Goal: Find specific page/section: Find specific page/section

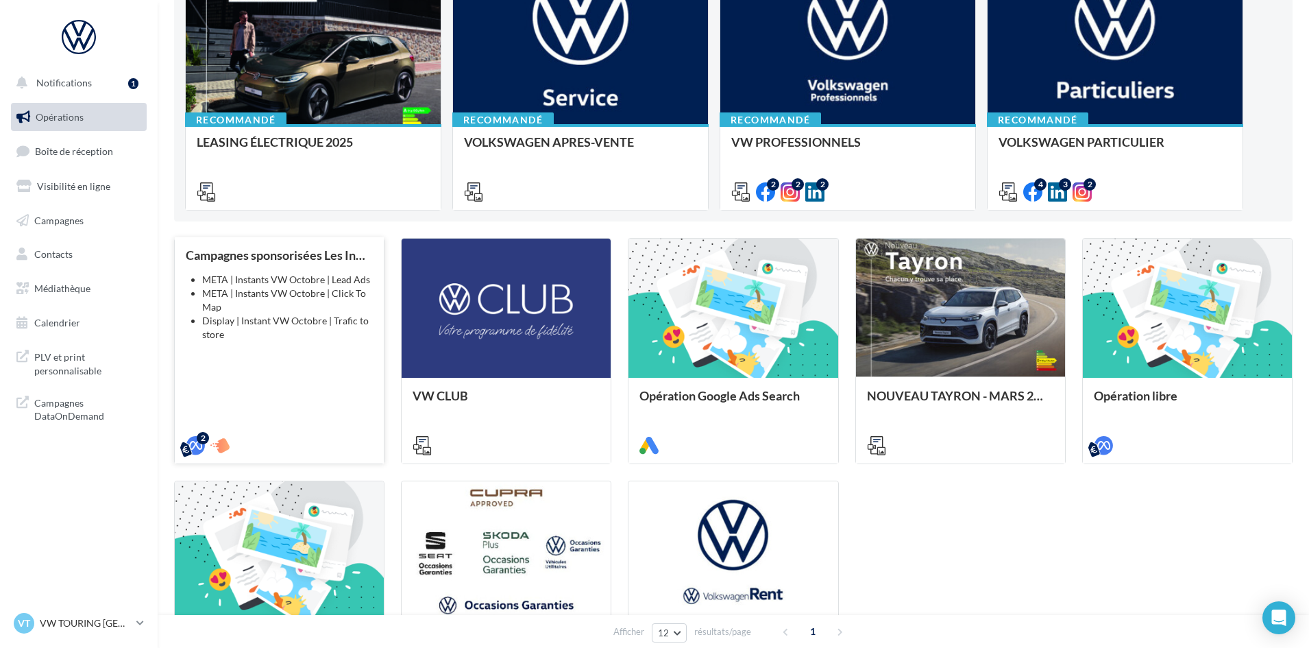
scroll to position [206, 0]
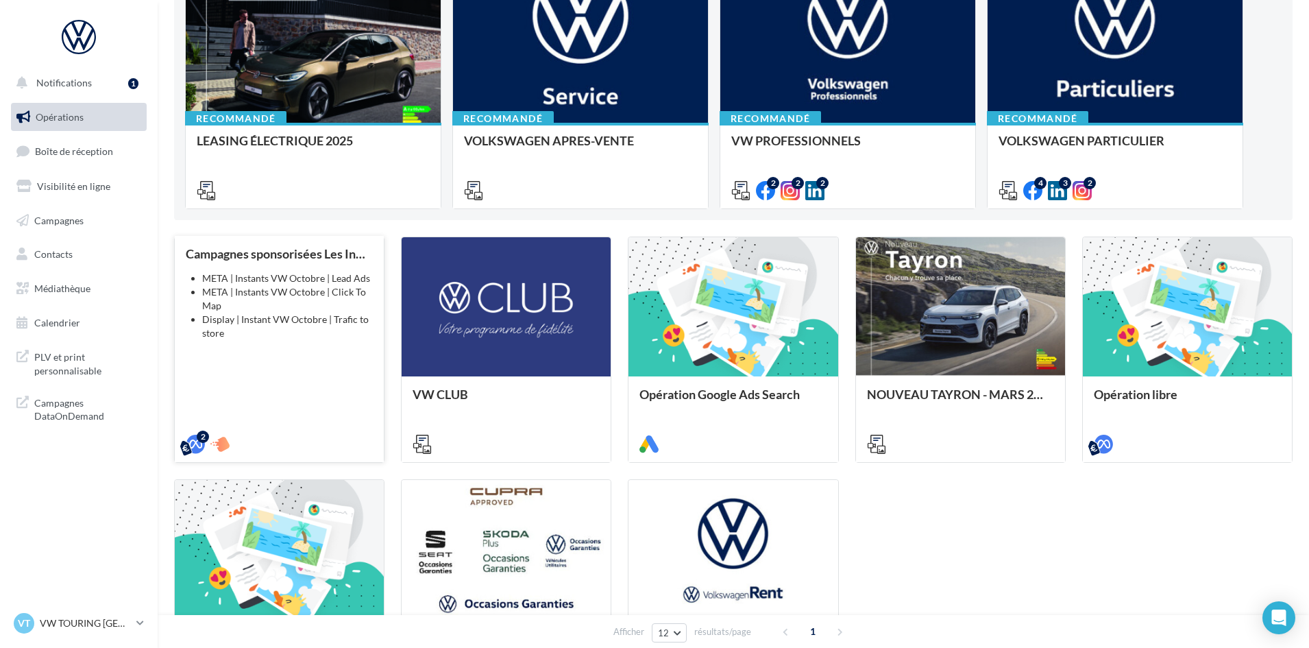
click at [215, 363] on div "Campagnes sponsorisées Les Instants VW Octobre META | Instants VW Octobre | Lea…" at bounding box center [279, 348] width 187 height 203
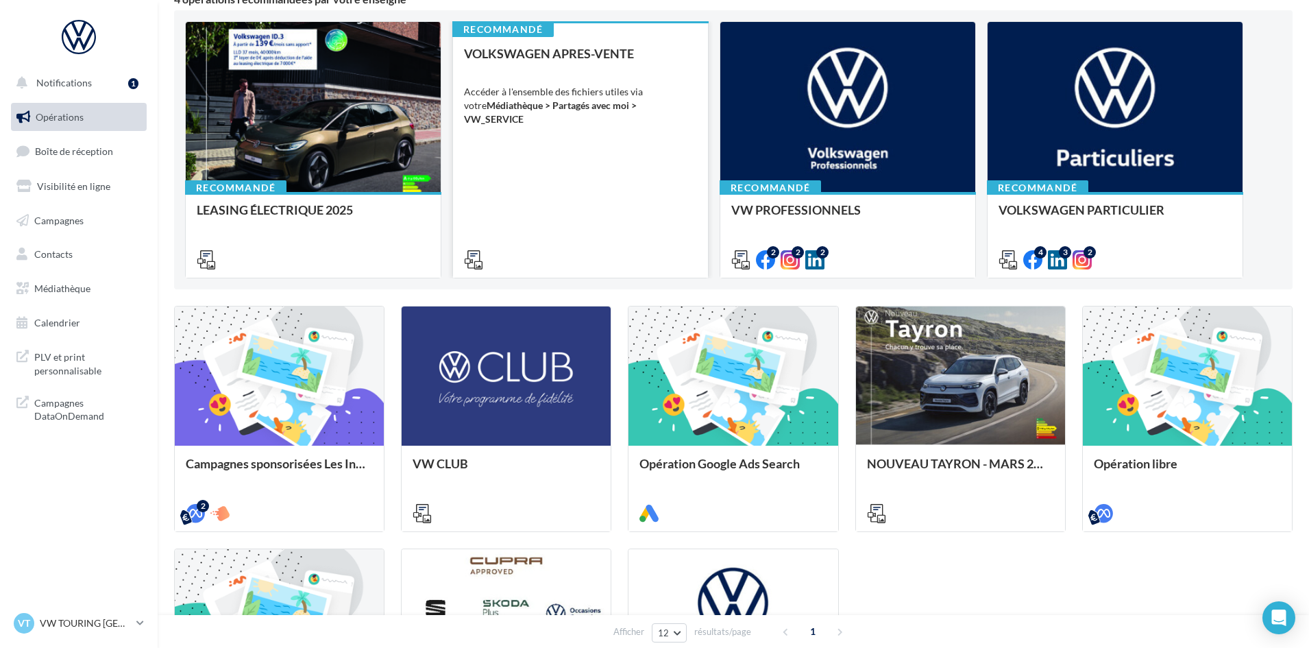
scroll to position [0, 0]
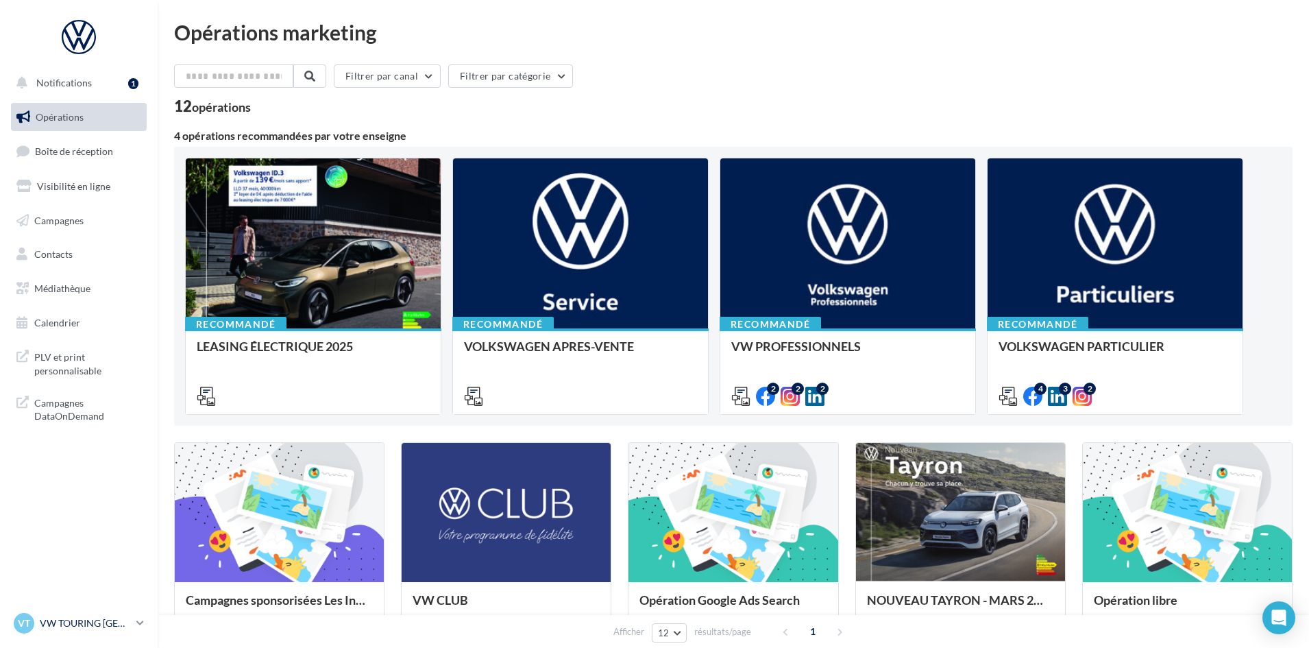
click at [56, 619] on p "VW TOURING [GEOGRAPHIC_DATA]" at bounding box center [85, 623] width 91 height 14
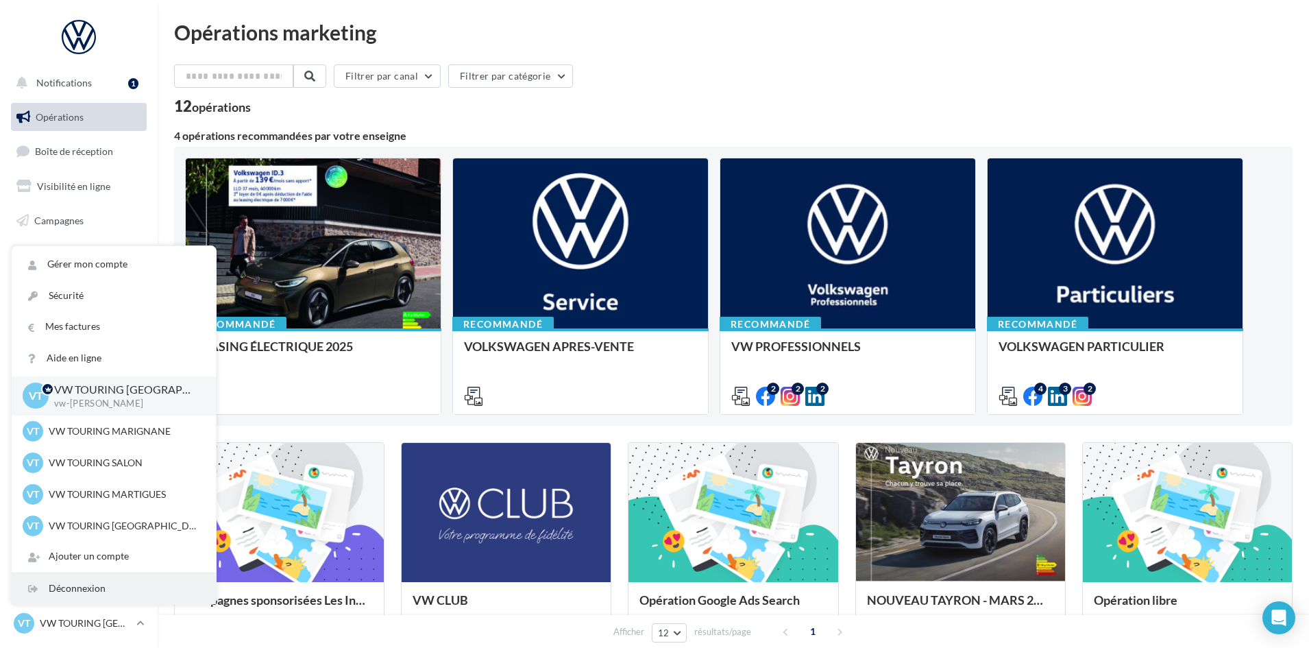
click at [75, 581] on div "Déconnexion" at bounding box center [114, 588] width 204 height 31
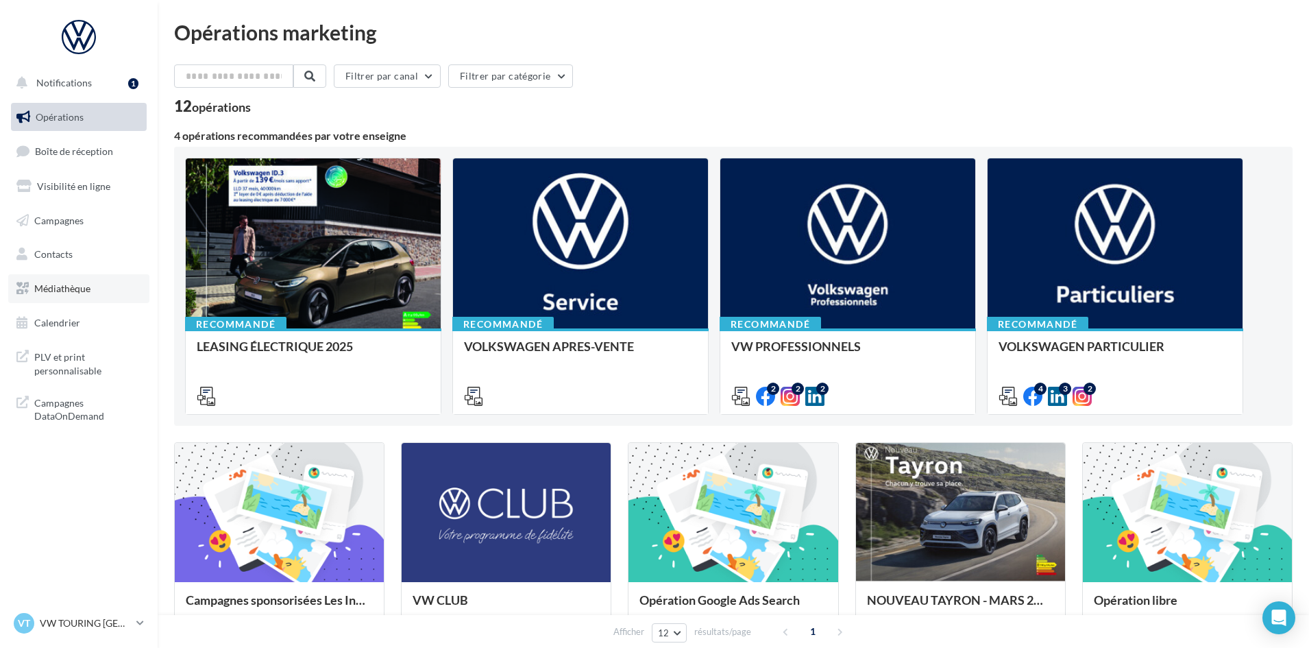
click at [105, 294] on link "Médiathèque" at bounding box center [78, 288] width 141 height 29
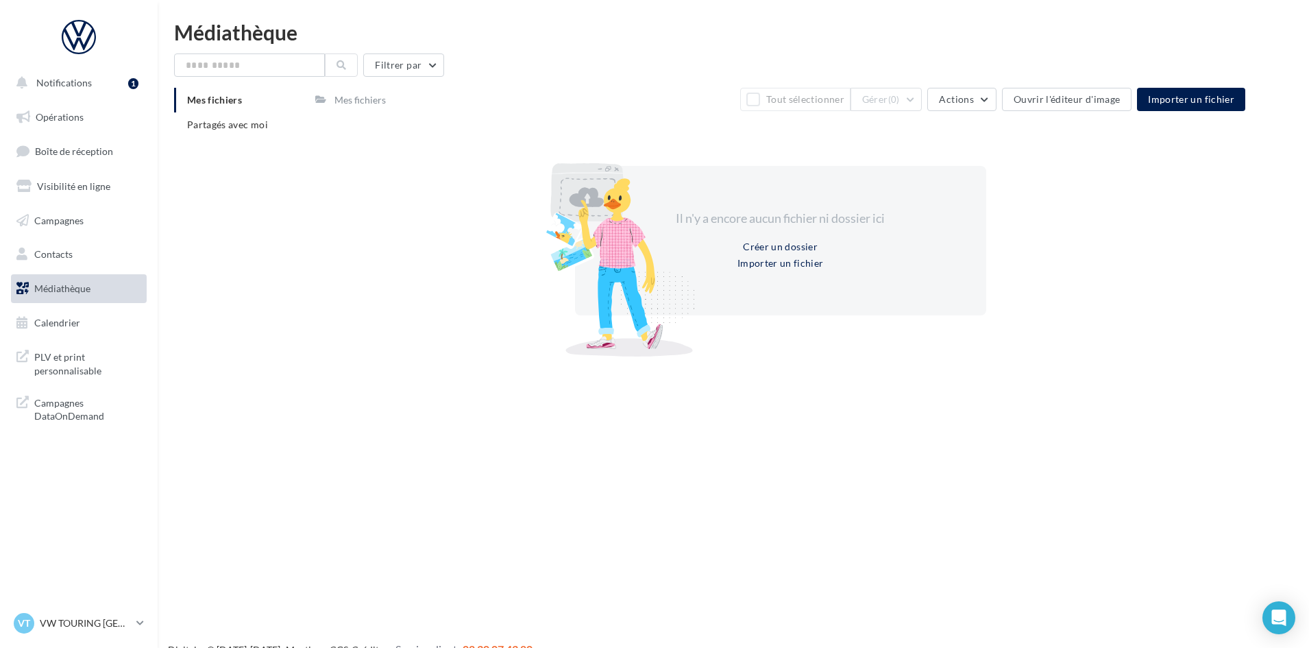
click at [260, 137] on div "Mes fichiers Partagés avec moi" at bounding box center [244, 118] width 141 height 60
click at [259, 124] on span "Partagés avec moi" at bounding box center [227, 125] width 81 height 12
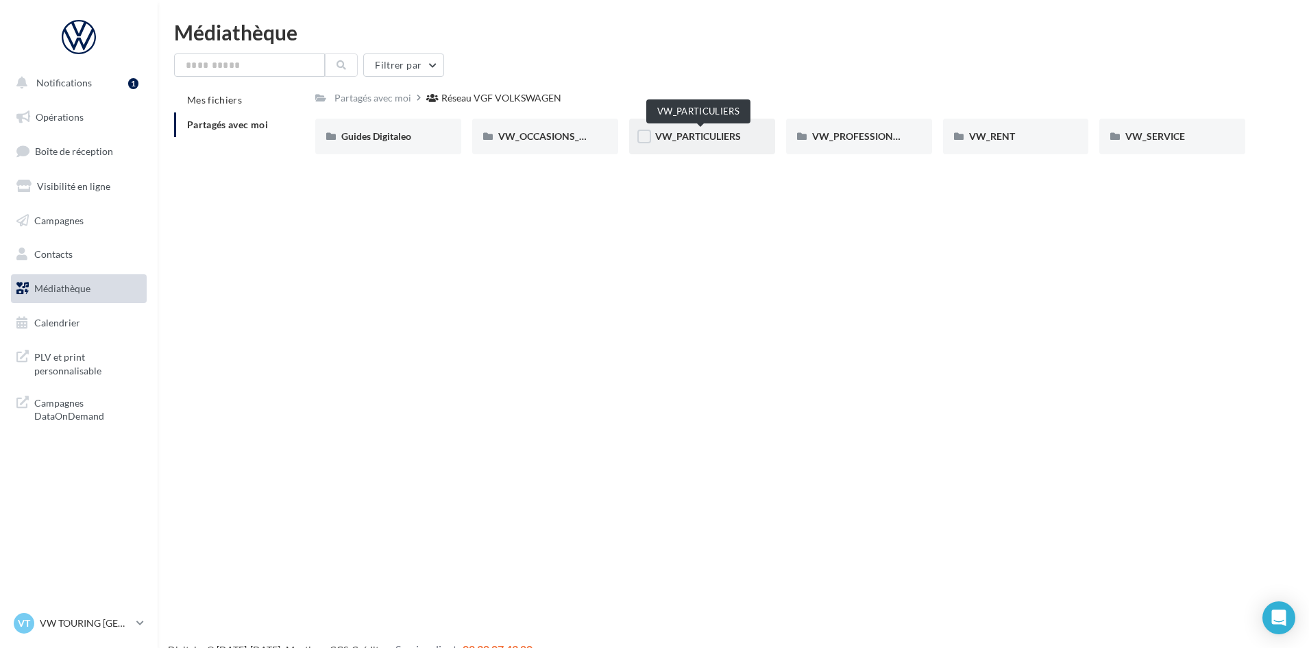
click at [664, 134] on span "VW_PARTICULIERS" at bounding box center [698, 136] width 86 height 12
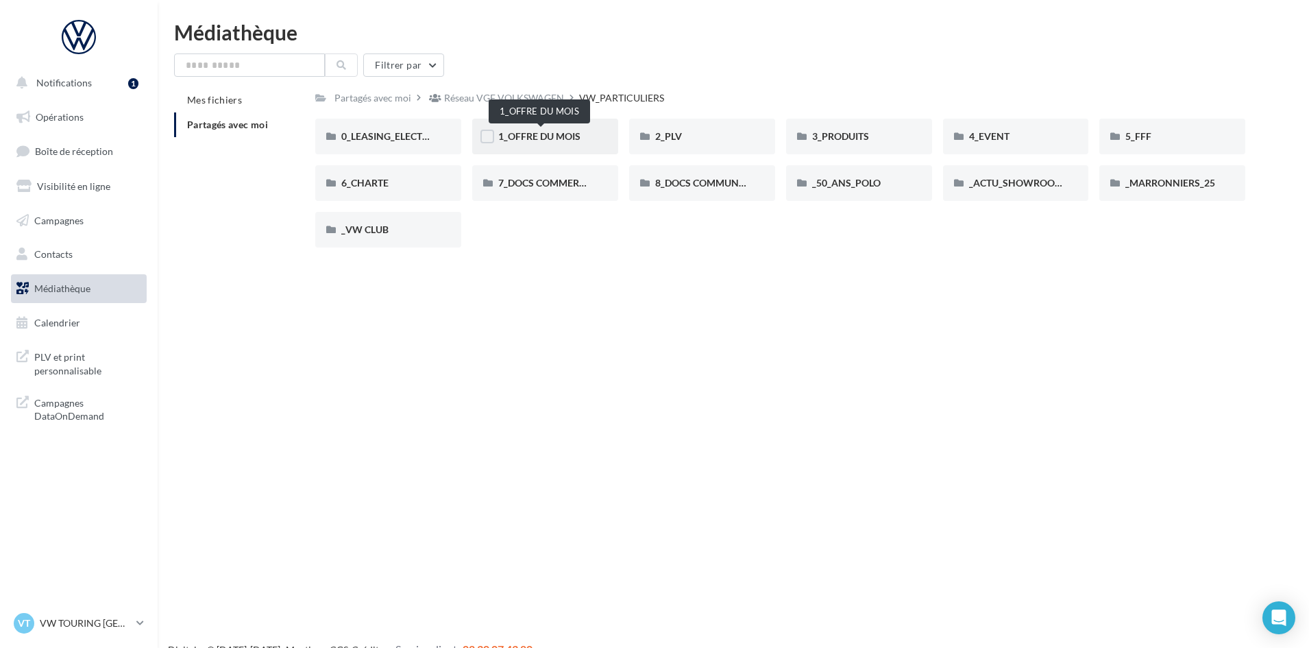
click at [533, 136] on span "1_OFFRE DU MOIS" at bounding box center [539, 136] width 82 height 12
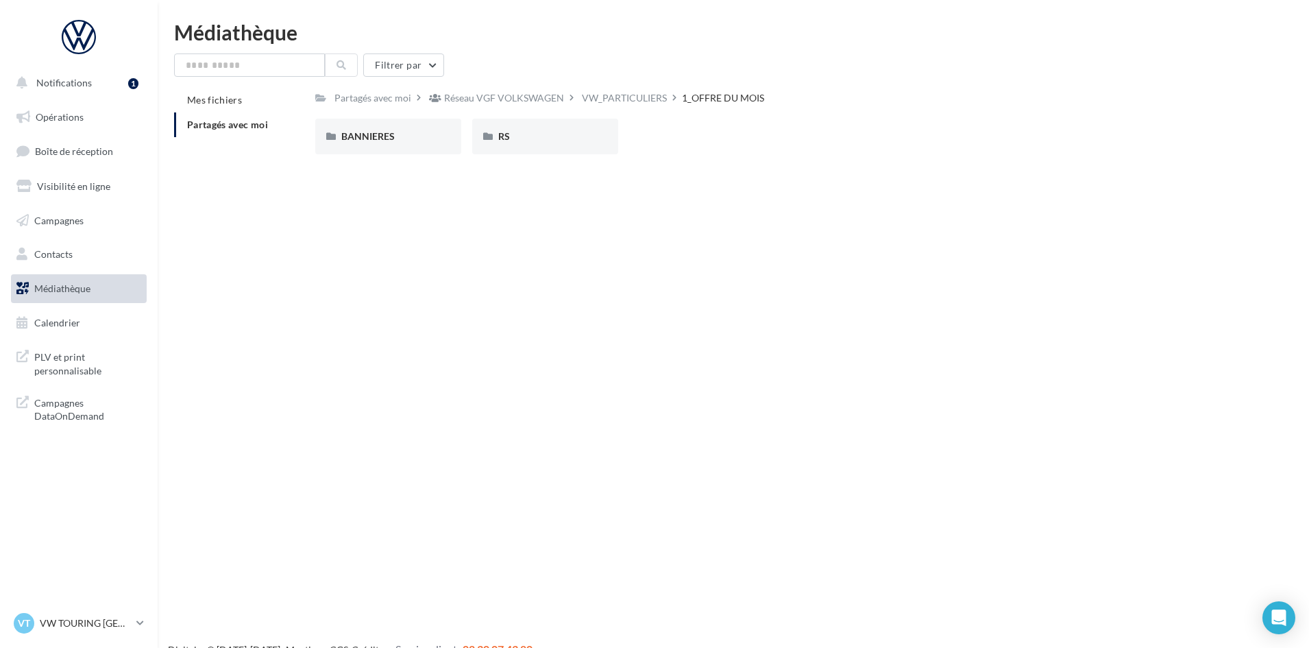
click at [533, 136] on div "RS" at bounding box center [545, 137] width 94 height 14
click at [419, 143] on div "AVEC PO" at bounding box center [388, 137] width 94 height 14
click at [419, 143] on div "ID.3" at bounding box center [388, 137] width 94 height 14
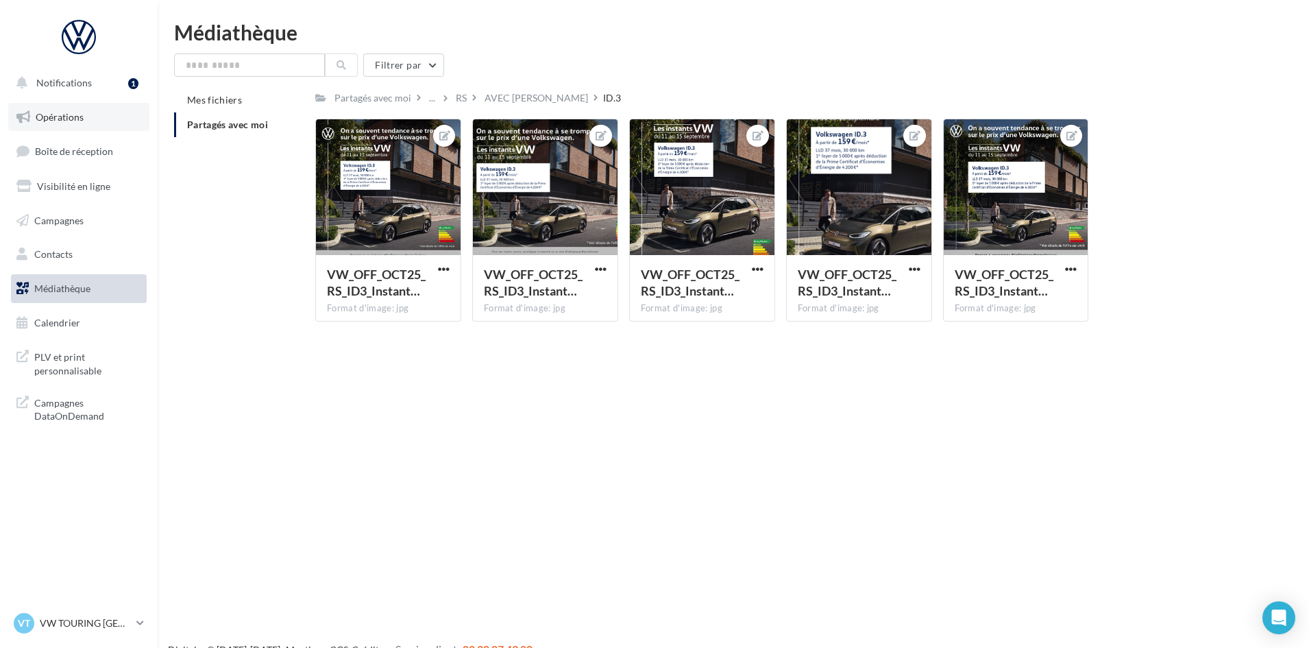
click at [105, 114] on link "Opérations" at bounding box center [78, 117] width 141 height 29
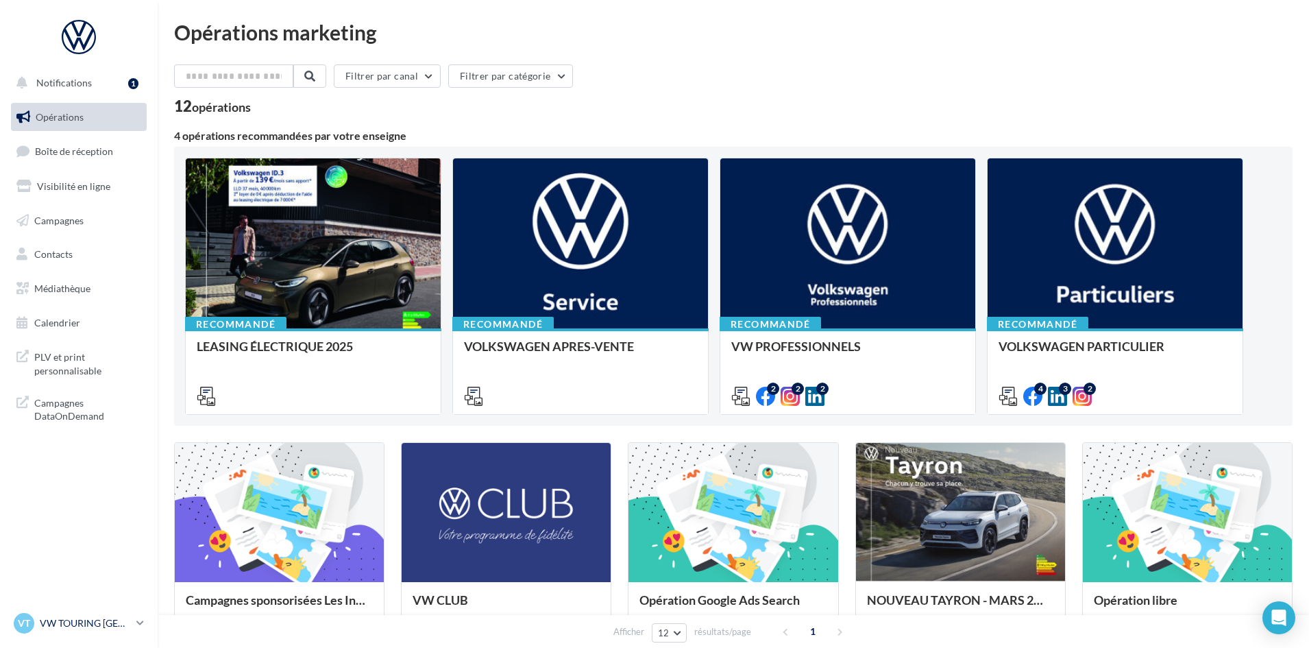
click at [65, 612] on link "VT VW TOURING [GEOGRAPHIC_DATA] [GEOGRAPHIC_DATA][PERSON_NAME]" at bounding box center [79, 623] width 136 height 26
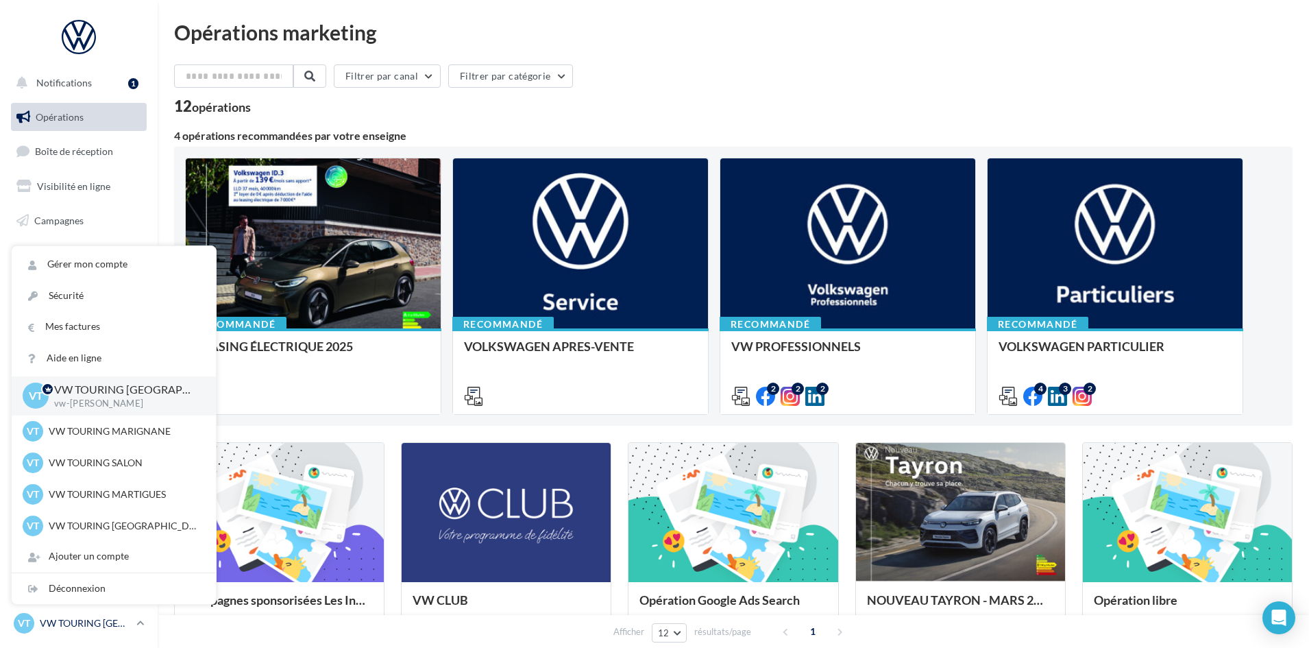
click at [73, 592] on div "Déconnexion" at bounding box center [114, 588] width 204 height 31
